Goal: Task Accomplishment & Management: Complete application form

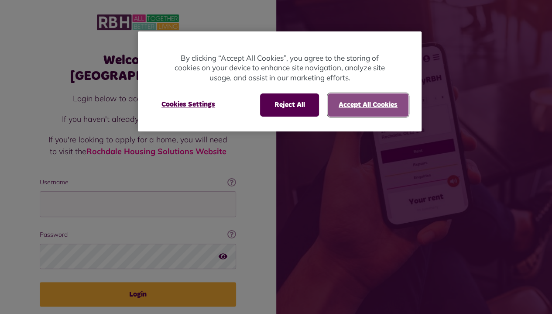
click at [375, 104] on button "Accept All Cookies" at bounding box center [368, 104] width 81 height 23
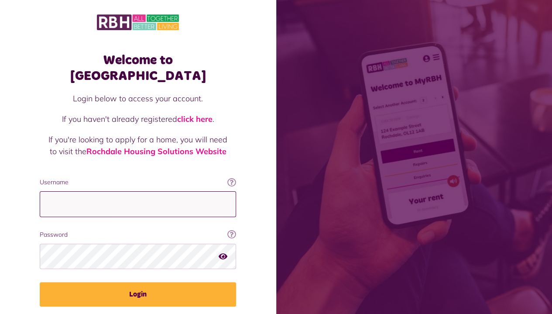
click at [109, 191] on input "Username" at bounding box center [138, 204] width 196 height 26
type input "**********"
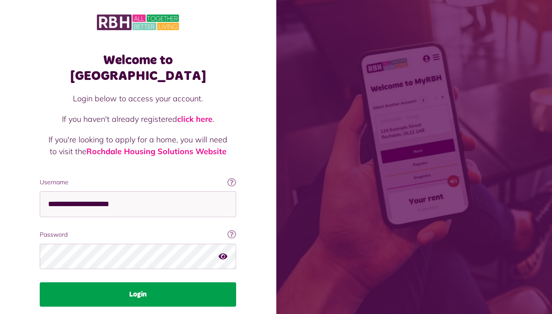
click at [118, 282] on button "Login" at bounding box center [138, 294] width 196 height 24
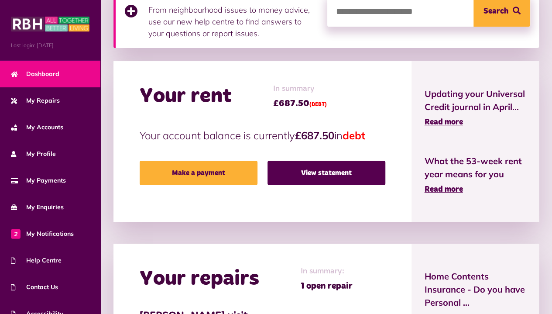
scroll to position [168, 0]
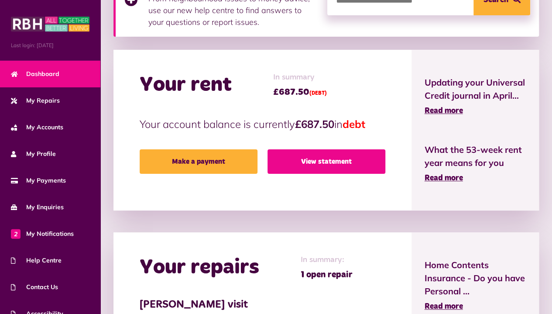
click at [324, 164] on link "View statement" at bounding box center [326, 161] width 118 height 24
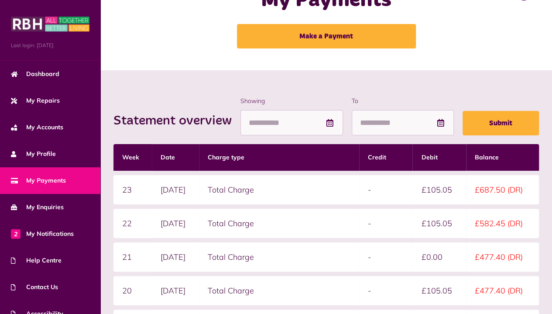
scroll to position [35, 0]
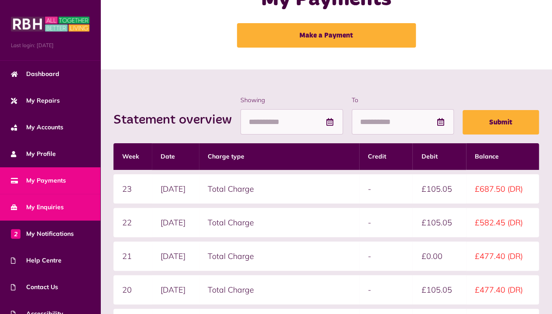
click at [49, 206] on span "My Enquiries" at bounding box center [37, 206] width 53 height 9
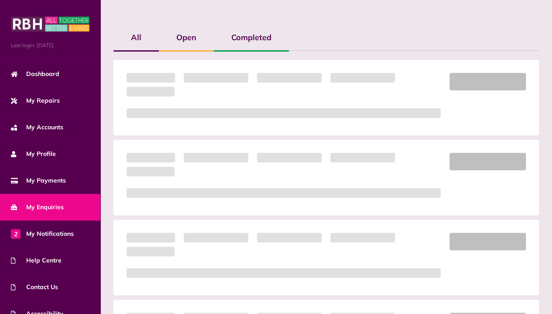
scroll to position [209, 0]
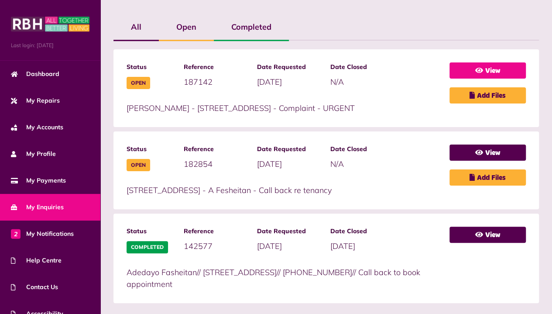
click at [505, 65] on link "View" at bounding box center [487, 70] width 76 height 16
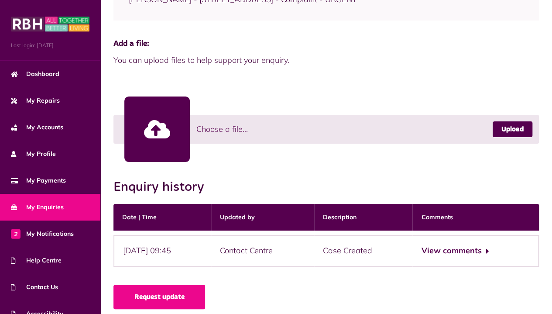
scroll to position [202, 0]
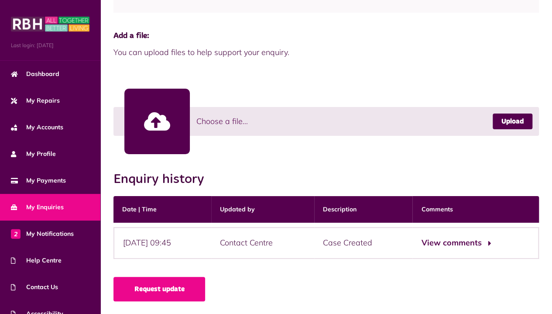
click at [472, 245] on button "View comments" at bounding box center [455, 242] width 68 height 13
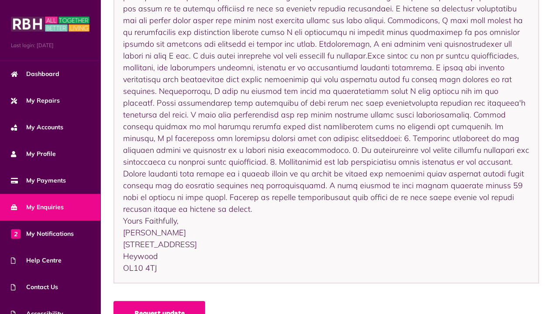
scroll to position [650, 0]
click at [171, 300] on link "Request update" at bounding box center [159, 312] width 92 height 24
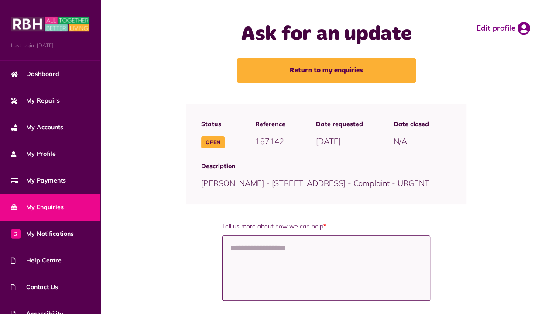
click at [264, 247] on textarea "Tell us more about how we can help *" at bounding box center [326, 267] width 209 height 65
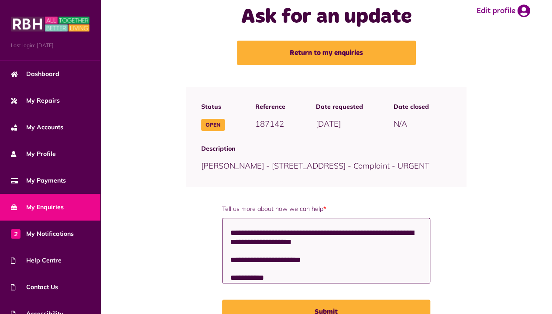
scroll to position [49, 0]
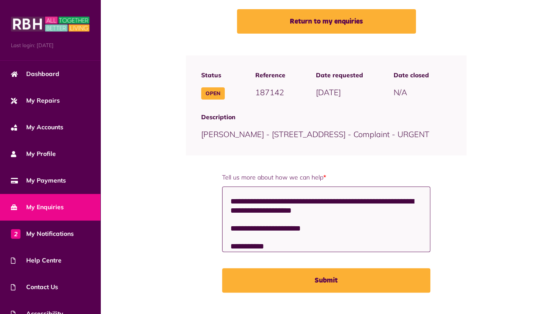
click at [327, 209] on textarea "**********" at bounding box center [326, 218] width 208 height 65
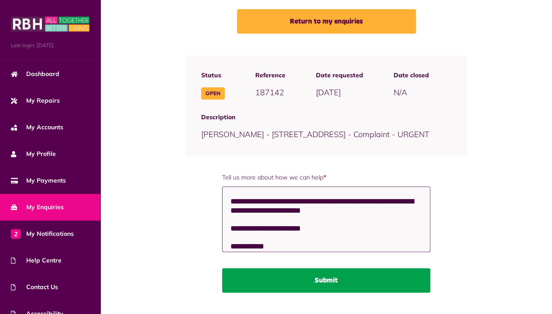
type textarea "**********"
click at [374, 281] on button "Submit" at bounding box center [326, 280] width 209 height 24
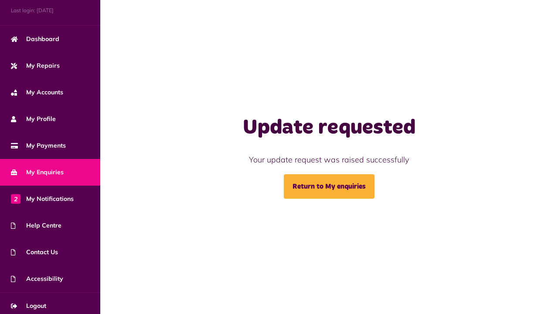
scroll to position [38, 0]
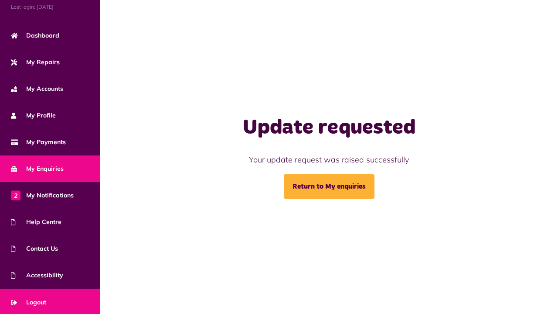
click at [61, 297] on link "Logout" at bounding box center [50, 302] width 100 height 27
